Goal: Information Seeking & Learning: Learn about a topic

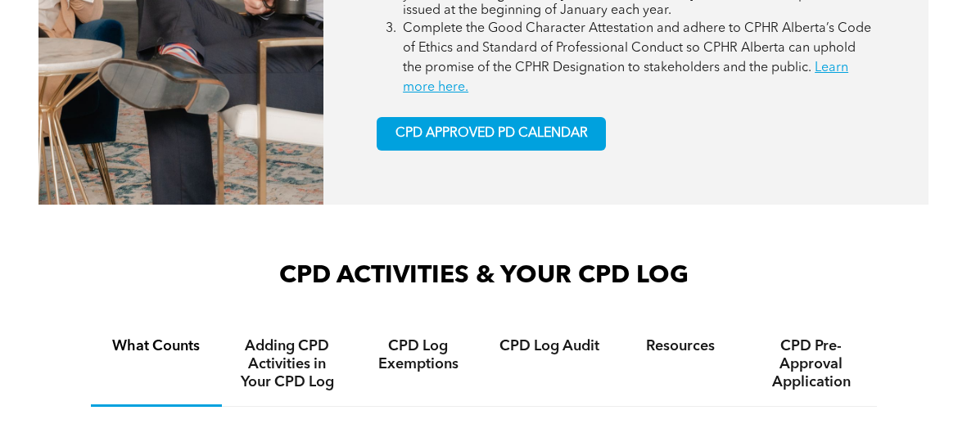
scroll to position [874, 0]
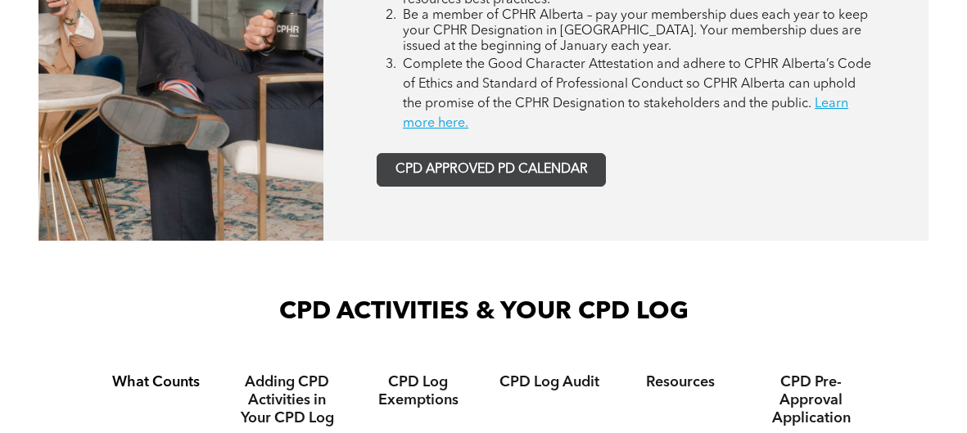
click at [469, 168] on span "CPD APPROVED PD CALENDAR" at bounding box center [492, 170] width 193 height 16
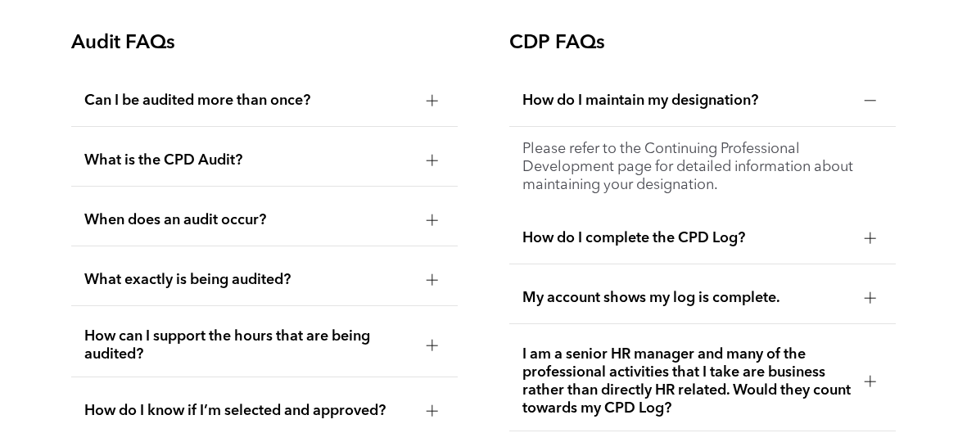
scroll to position [2654, 0]
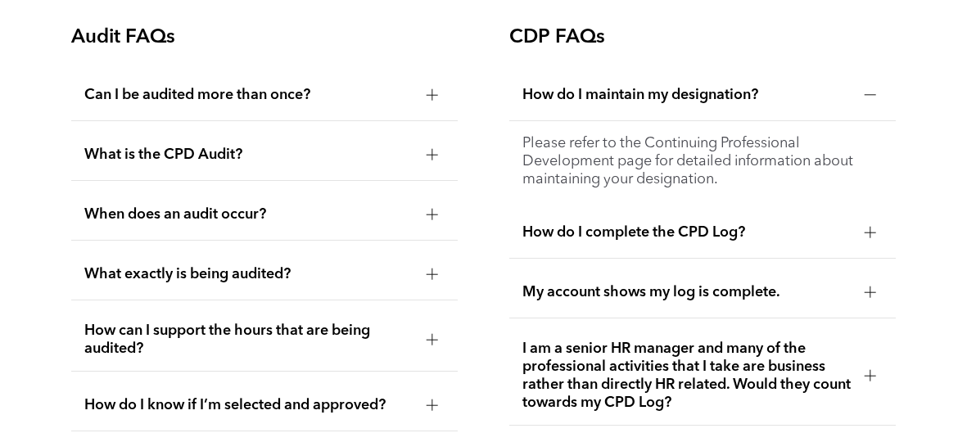
click at [275, 154] on span "What is the CPD Audit?" at bounding box center [248, 155] width 329 height 18
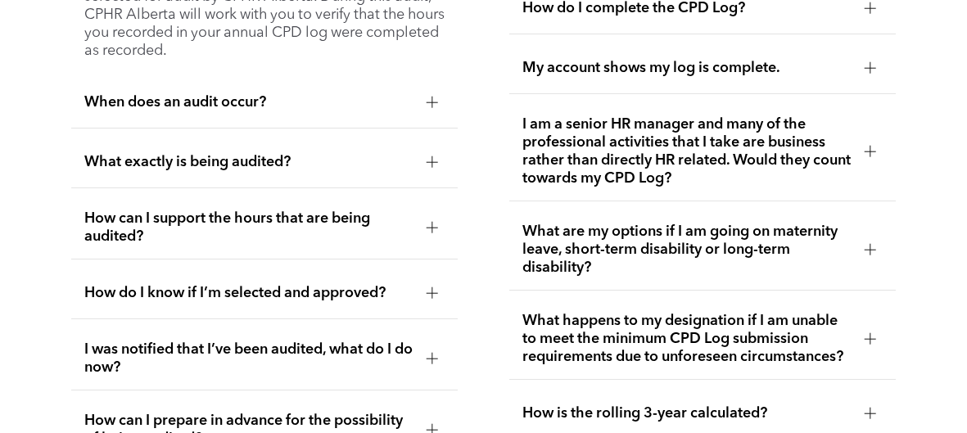
scroll to position [2873, 0]
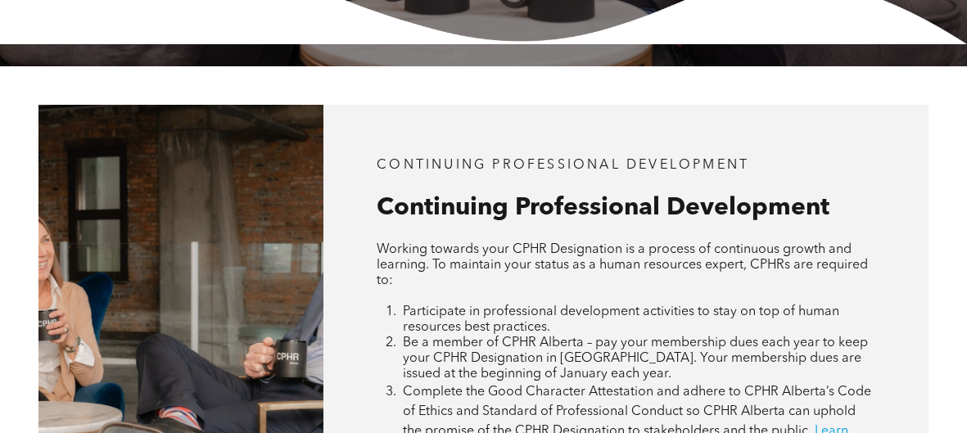
scroll to position [492, 0]
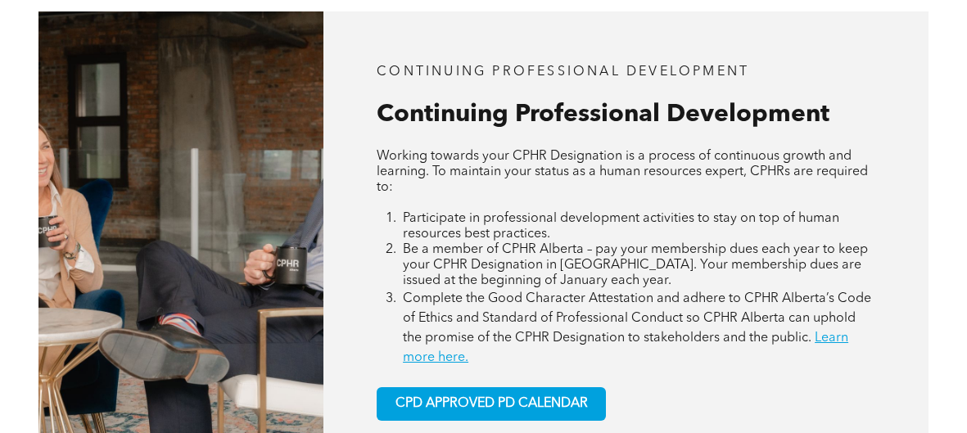
scroll to position [682, 0]
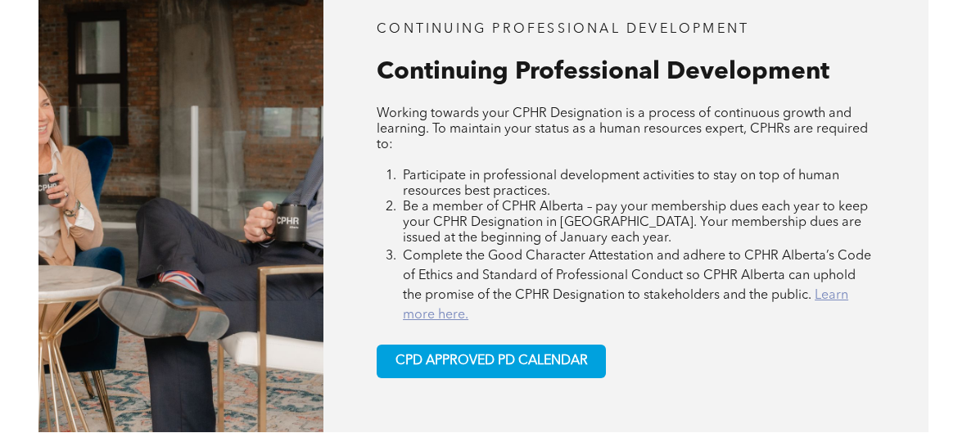
click at [451, 310] on link "Learn more here." at bounding box center [626, 305] width 446 height 33
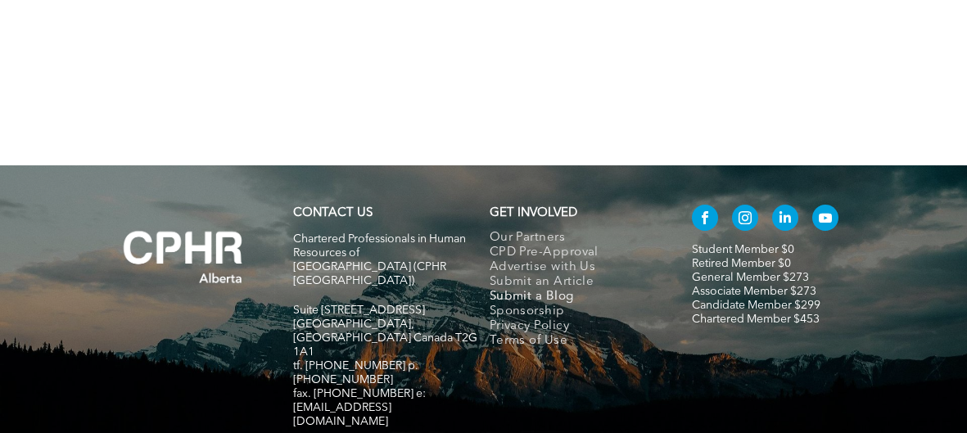
scroll to position [2131, 0]
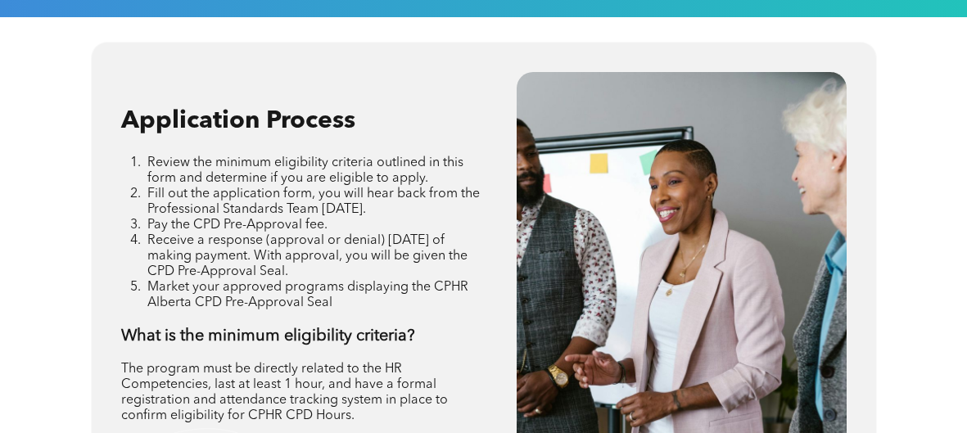
scroll to position [1928, 0]
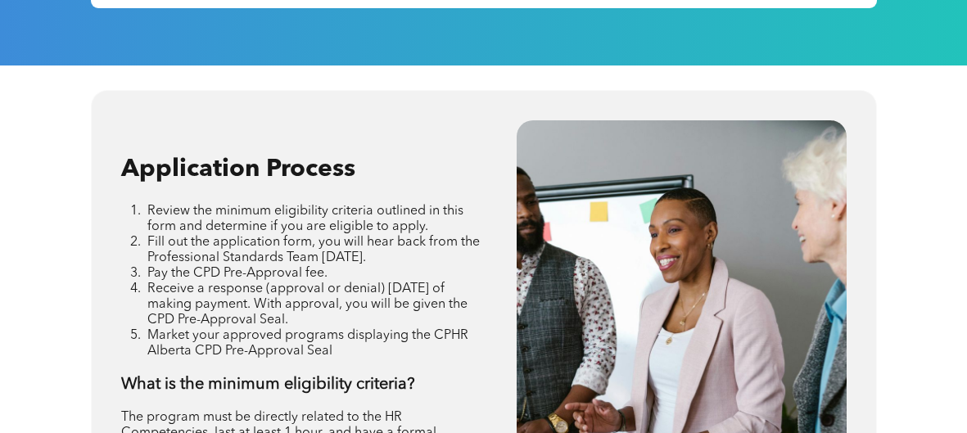
click at [892, 66] on div "Application Process Review the minimum eligibility criteria outlined in this fo…" at bounding box center [483, 400] width 967 height 669
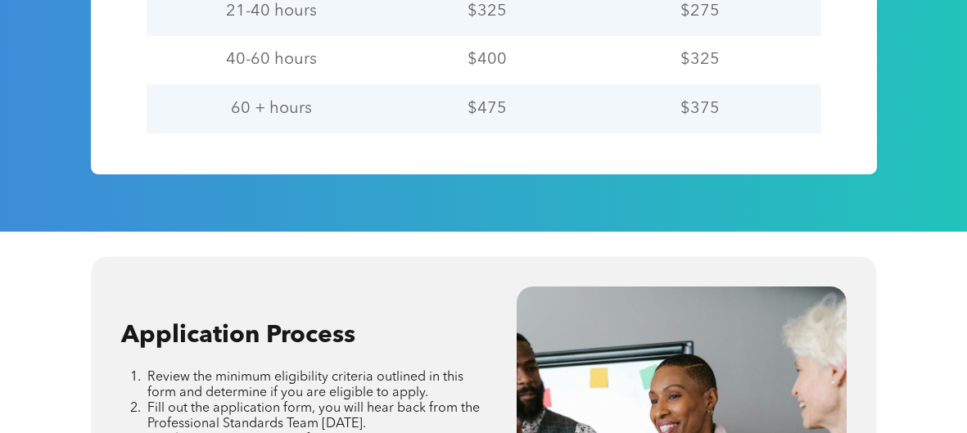
scroll to position [1737, 0]
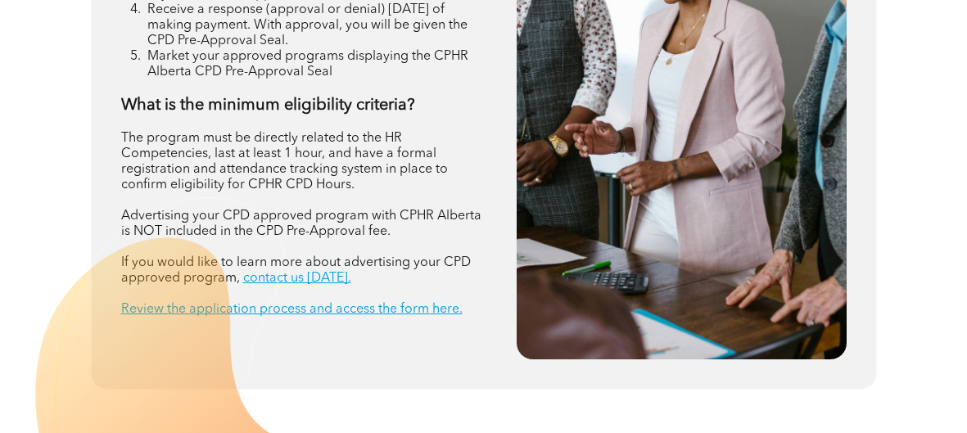
scroll to position [2212, 0]
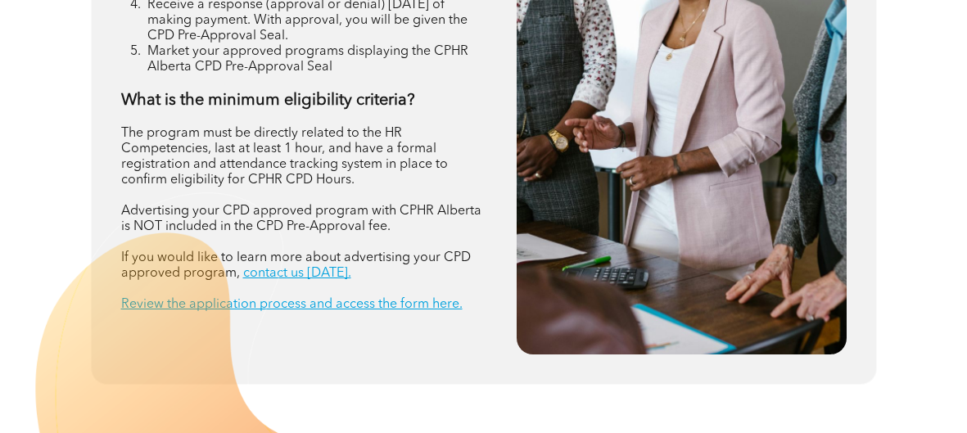
click at [337, 299] on img at bounding box center [217, 403] width 369 height 438
click at [333, 309] on img at bounding box center [217, 403] width 369 height 438
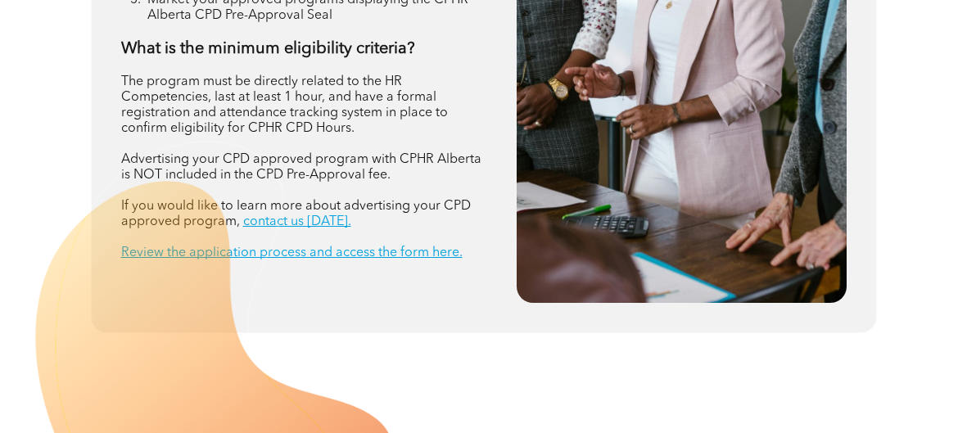
scroll to position [2267, 0]
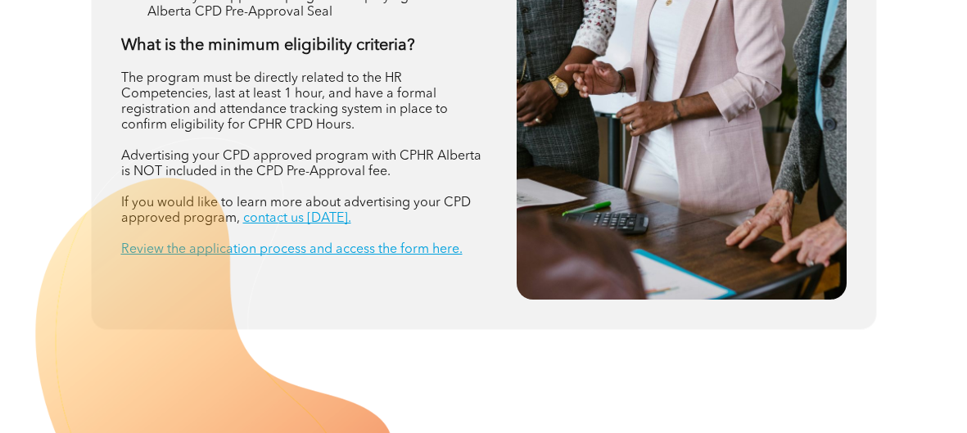
click at [387, 250] on img at bounding box center [217, 348] width 369 height 438
click at [305, 221] on img at bounding box center [217, 348] width 369 height 438
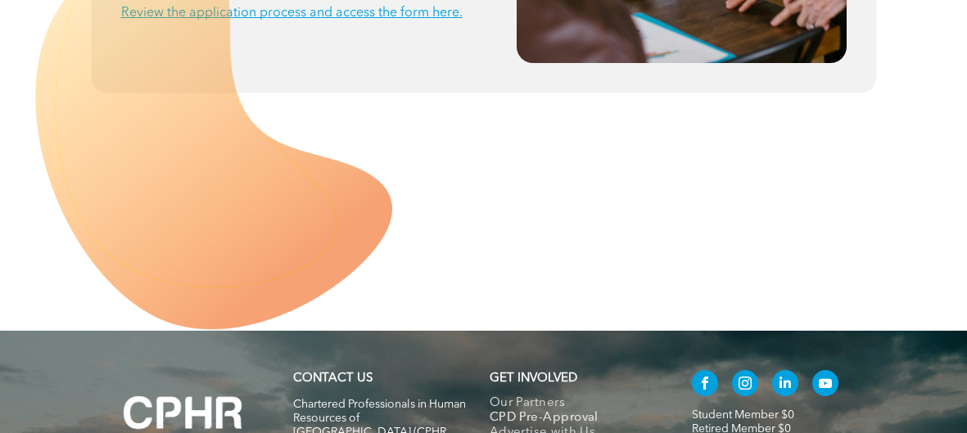
scroll to position [2497, 0]
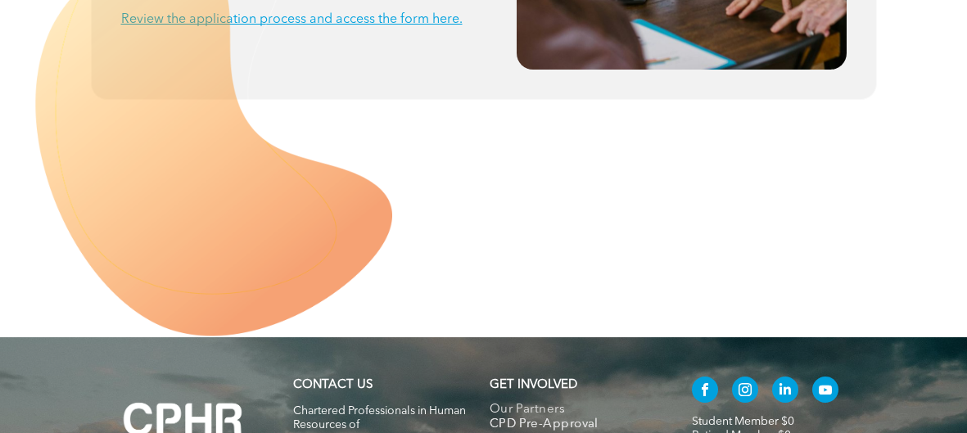
click at [401, 21] on img at bounding box center [217, 118] width 369 height 438
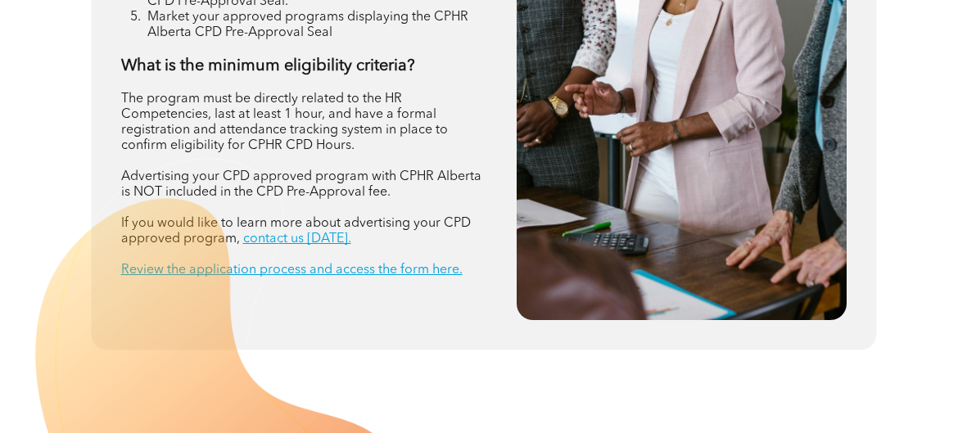
scroll to position [2224, 0]
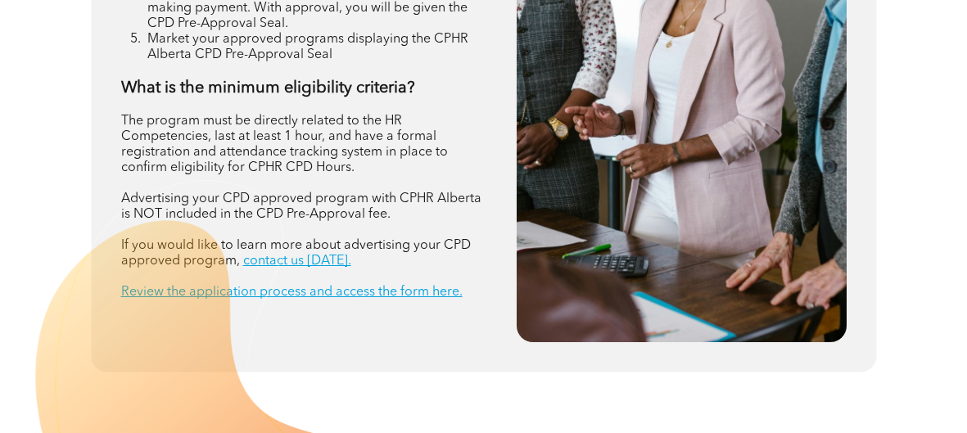
drag, startPoint x: 460, startPoint y: 295, endPoint x: 260, endPoint y: 282, distance: 201.1
click at [260, 282] on div at bounding box center [484, 391] width 902 height 438
click at [179, 264] on img at bounding box center [217, 391] width 369 height 438
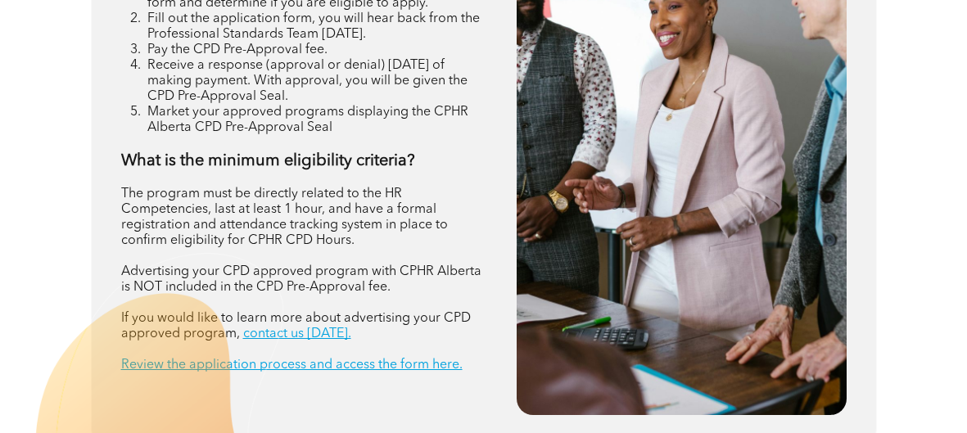
scroll to position [2142, 0]
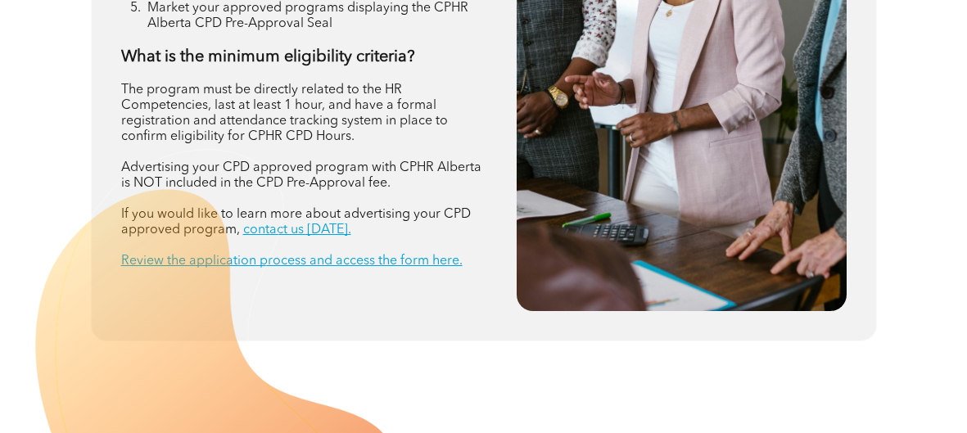
scroll to position [2251, 0]
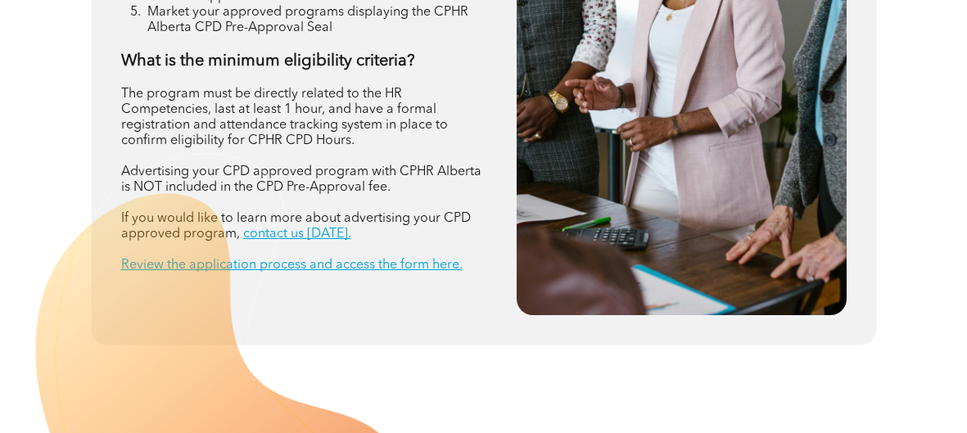
click at [445, 311] on div at bounding box center [484, 364] width 902 height 438
click at [299, 277] on img at bounding box center [217, 364] width 369 height 438
click at [298, 269] on img at bounding box center [217, 364] width 369 height 438
